Goal: Information Seeking & Learning: Learn about a topic

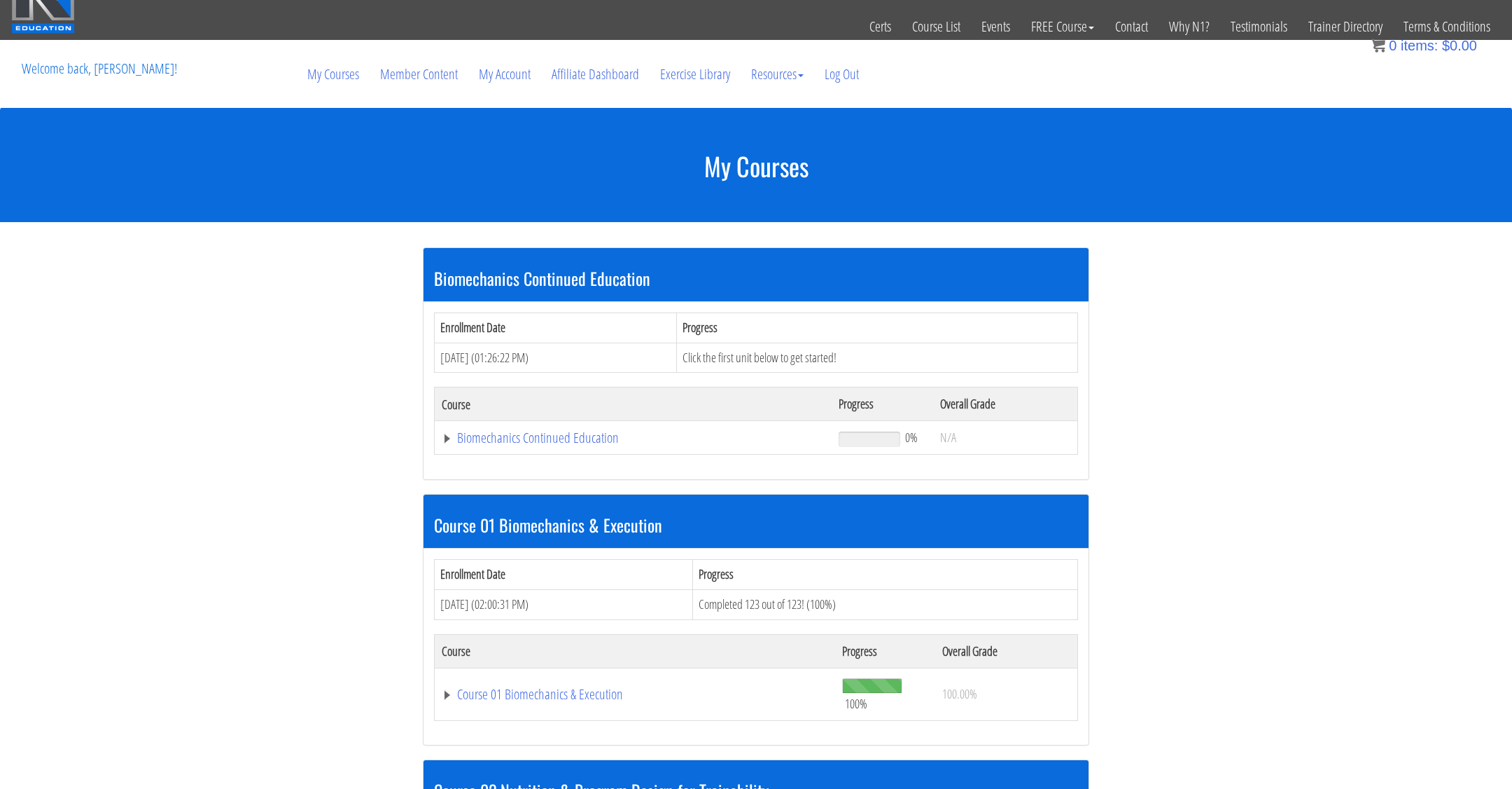
scroll to position [49, 0]
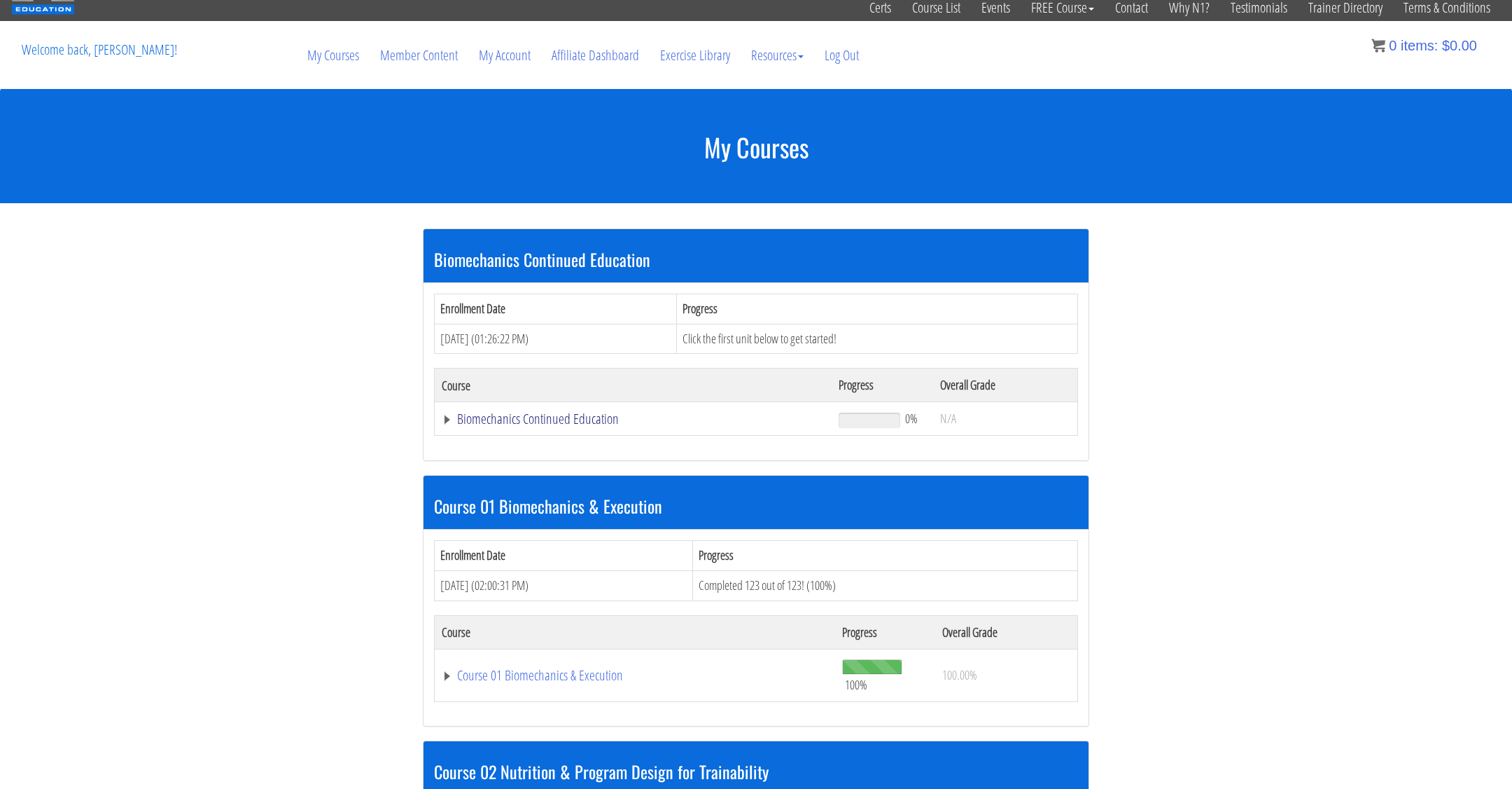
click at [557, 412] on link "Biomechanics Continued Education" at bounding box center [633, 418] width 383 height 14
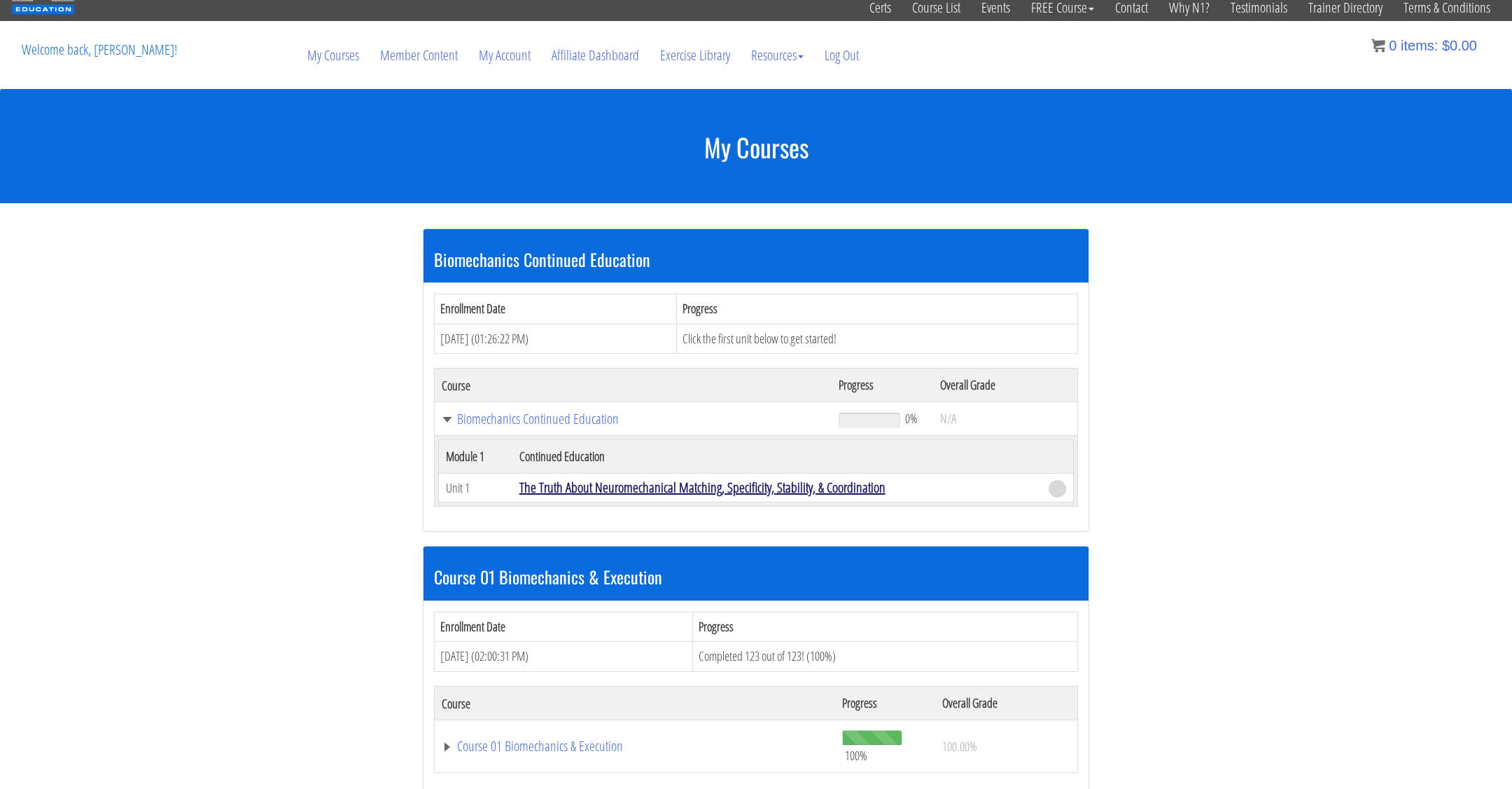
click at [680, 482] on link "The Truth About Neuromechanical Matching, Specificity, Stability, & Coordination" at bounding box center [702, 487] width 366 height 19
click at [809, 485] on link "The Truth About Neuromechanical Matching, Specificity, Stability, & Coordination" at bounding box center [702, 487] width 366 height 19
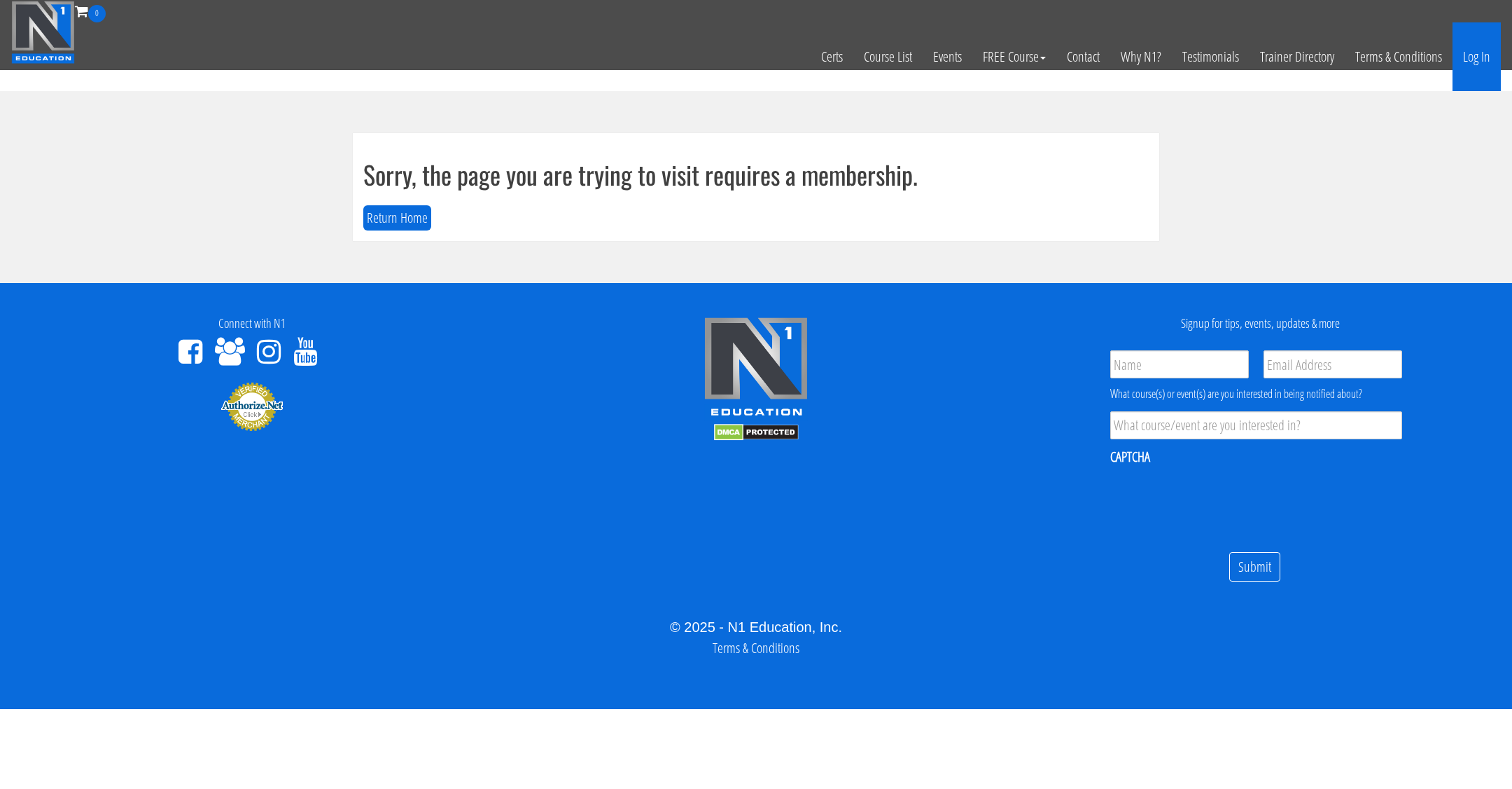
click at [1466, 63] on link "Log In" at bounding box center [1476, 57] width 48 height 69
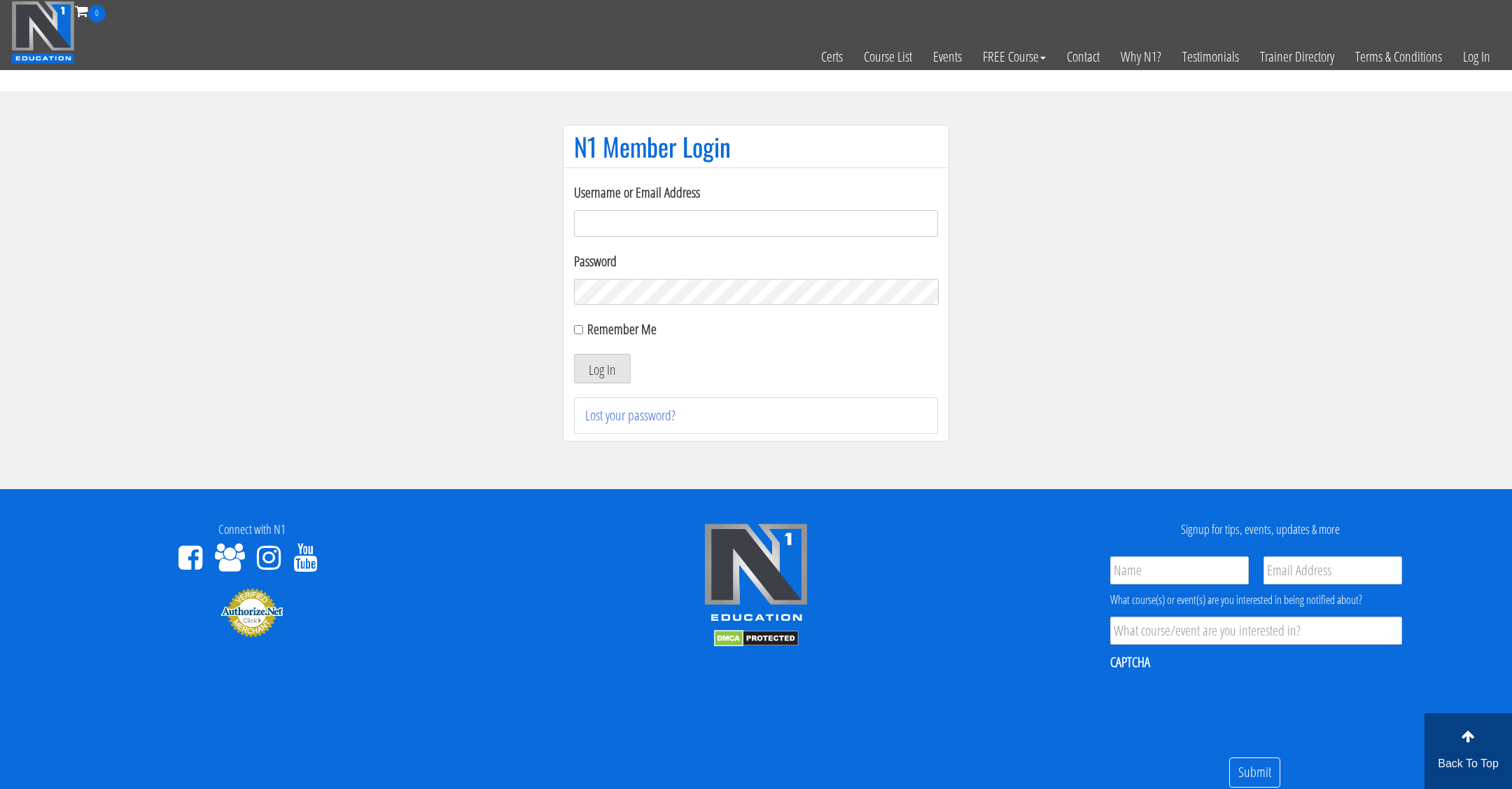
type input "[EMAIL_ADDRESS][DOMAIN_NAME]"
click at [611, 330] on label "Remember Me" at bounding box center [622, 329] width 70 height 19
click at [583, 330] on input "Remember Me" at bounding box center [579, 330] width 9 height 9
checkbox input "true"
click at [603, 365] on button "Log In" at bounding box center [602, 369] width 57 height 30
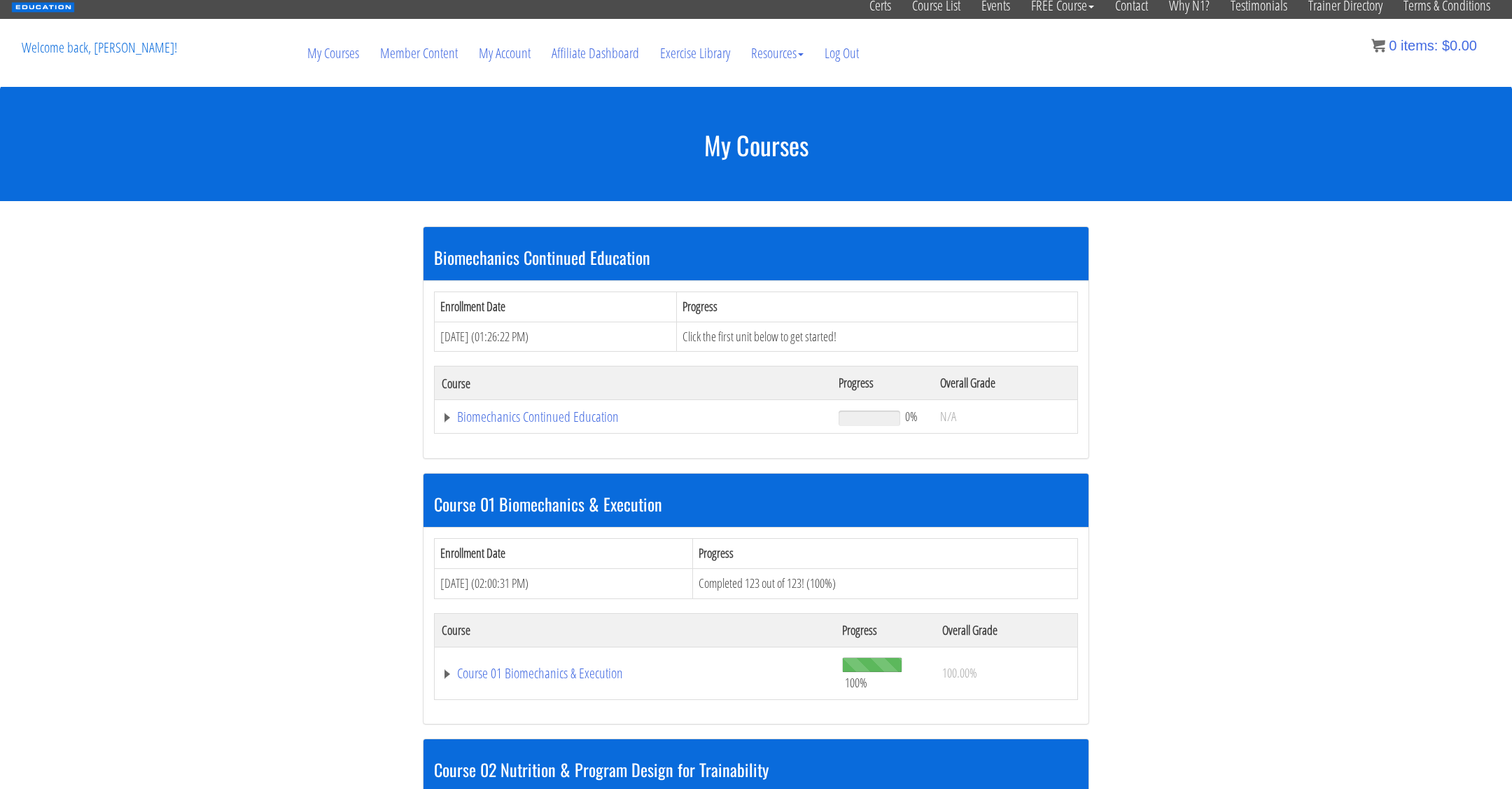
scroll to position [53, 0]
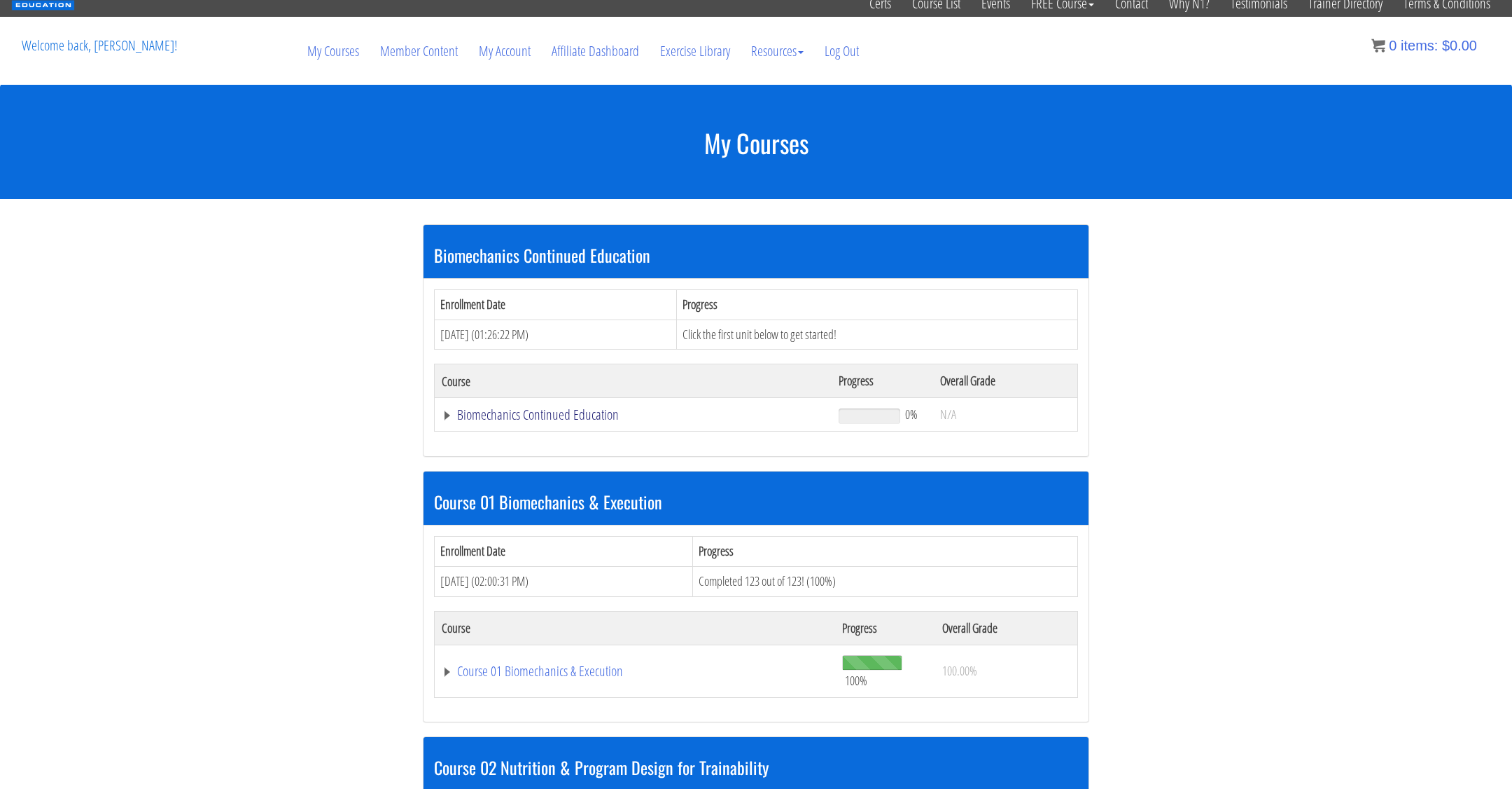
click at [589, 411] on link "Biomechanics Continued Education" at bounding box center [633, 415] width 383 height 14
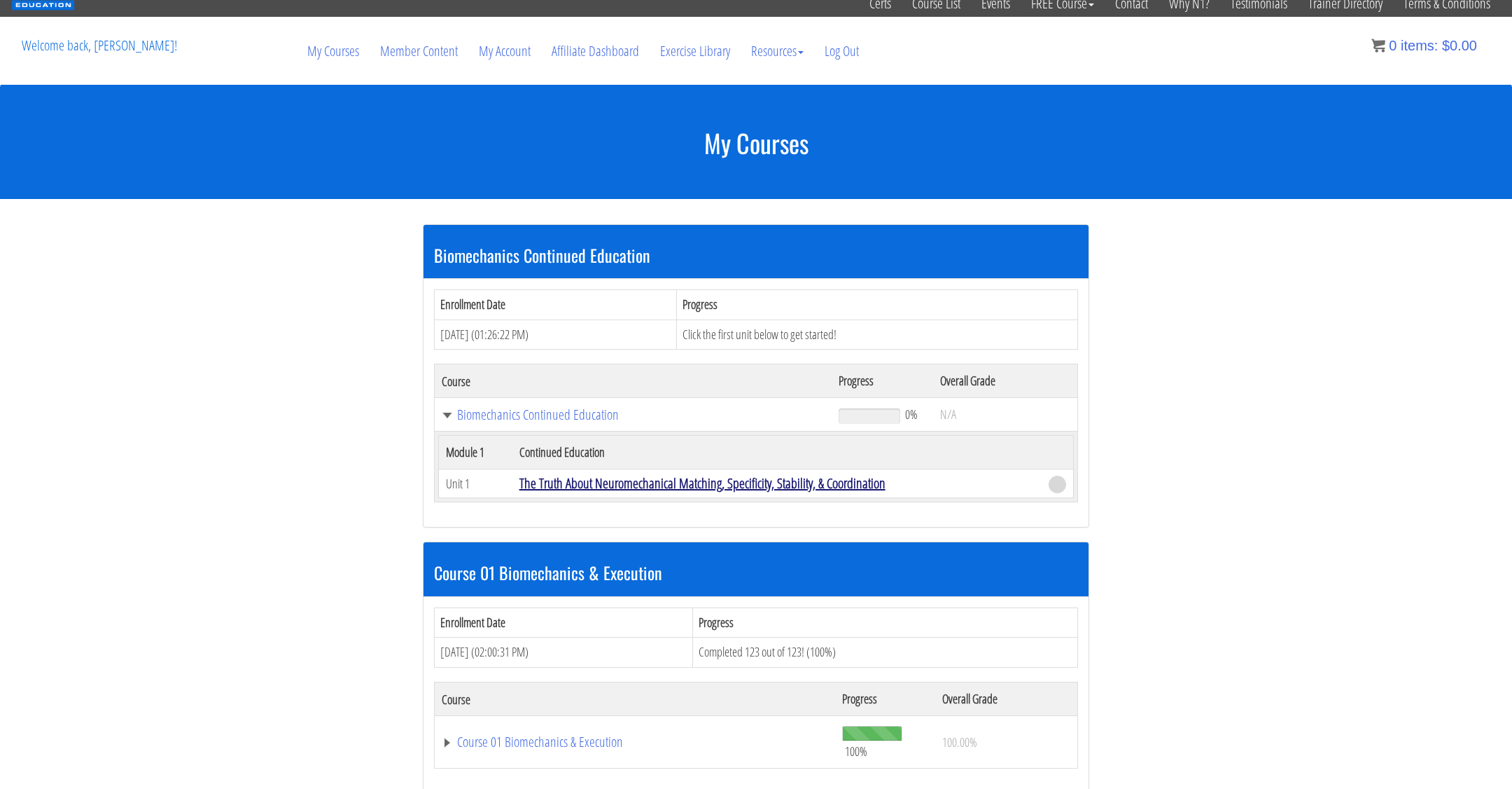
click at [669, 477] on link "The Truth About Neuromechanical Matching, Specificity, Stability, & Coordination" at bounding box center [702, 483] width 366 height 19
